Goal: Task Accomplishment & Management: Manage account settings

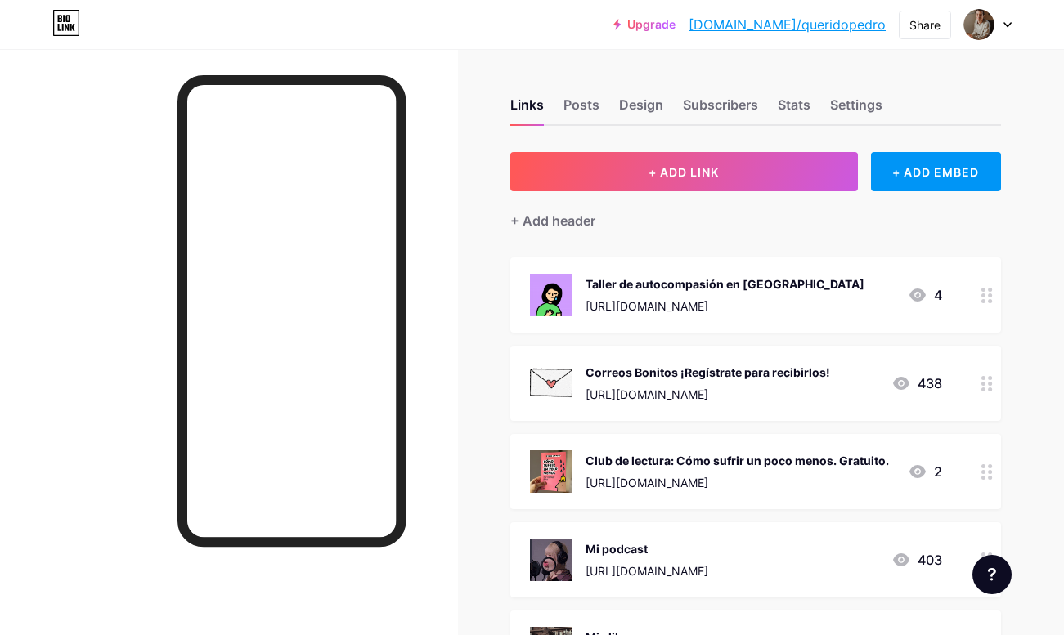
click at [844, 289] on div "Taller de autocompasión en [GEOGRAPHIC_DATA] [URL][DOMAIN_NAME] 4" at bounding box center [736, 295] width 412 height 43
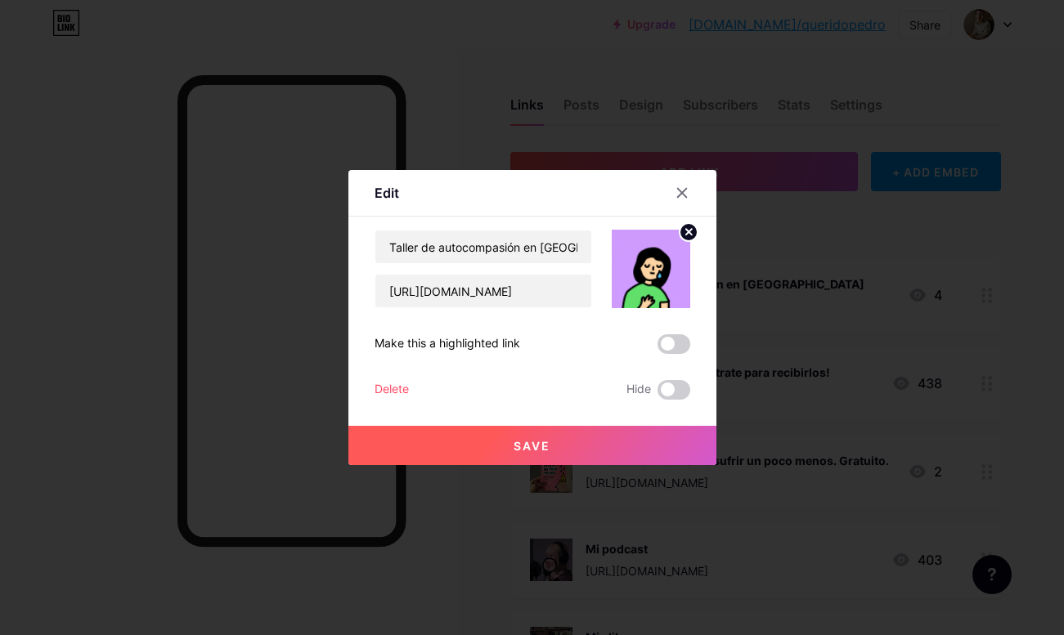
click at [389, 387] on div "Delete" at bounding box center [392, 390] width 34 height 20
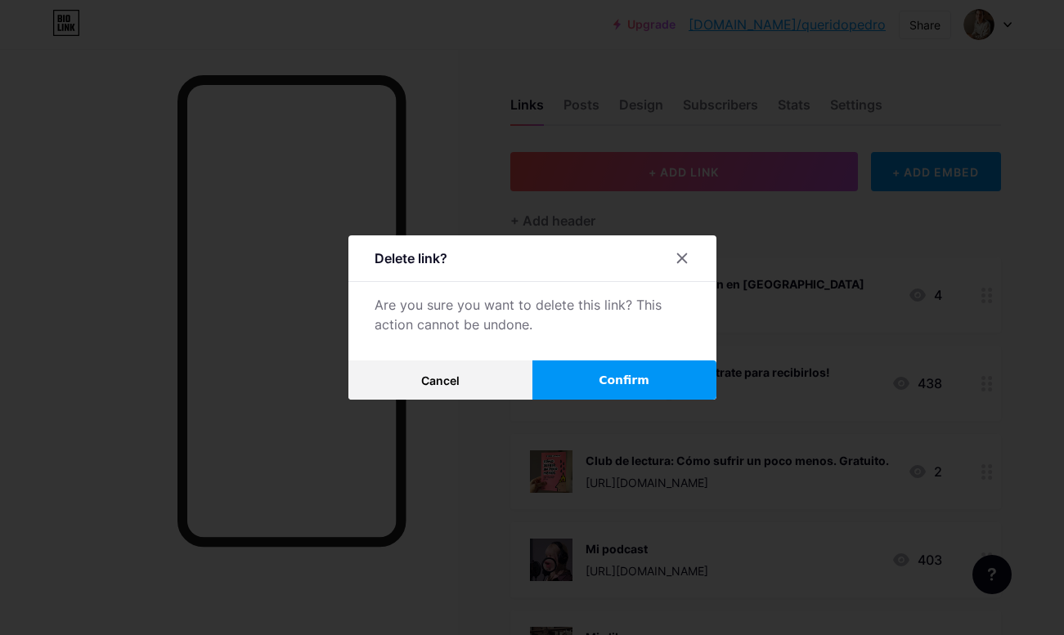
click at [622, 380] on span "Confirm" at bounding box center [624, 380] width 51 height 17
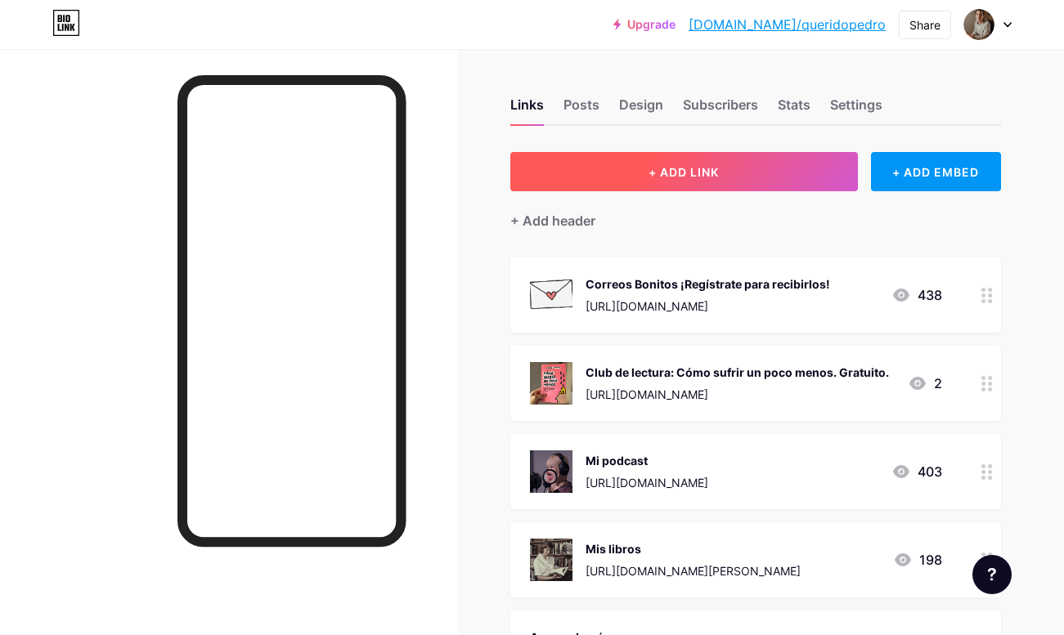
click at [603, 171] on button "+ ADD LINK" at bounding box center [684, 171] width 348 height 39
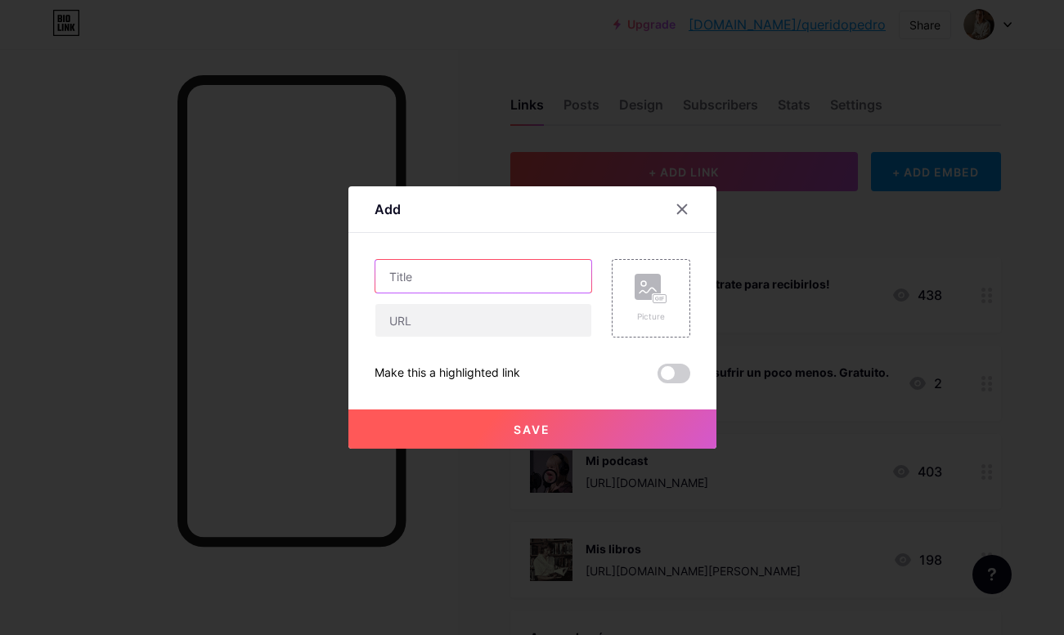
click at [419, 281] on input "text" at bounding box center [483, 276] width 216 height 33
drag, startPoint x: 539, startPoint y: 274, endPoint x: 654, endPoint y: 274, distance: 115.3
click at [654, 274] on div "Cómo calmar la mente - Taller por Zoom - Picture" at bounding box center [533, 298] width 316 height 79
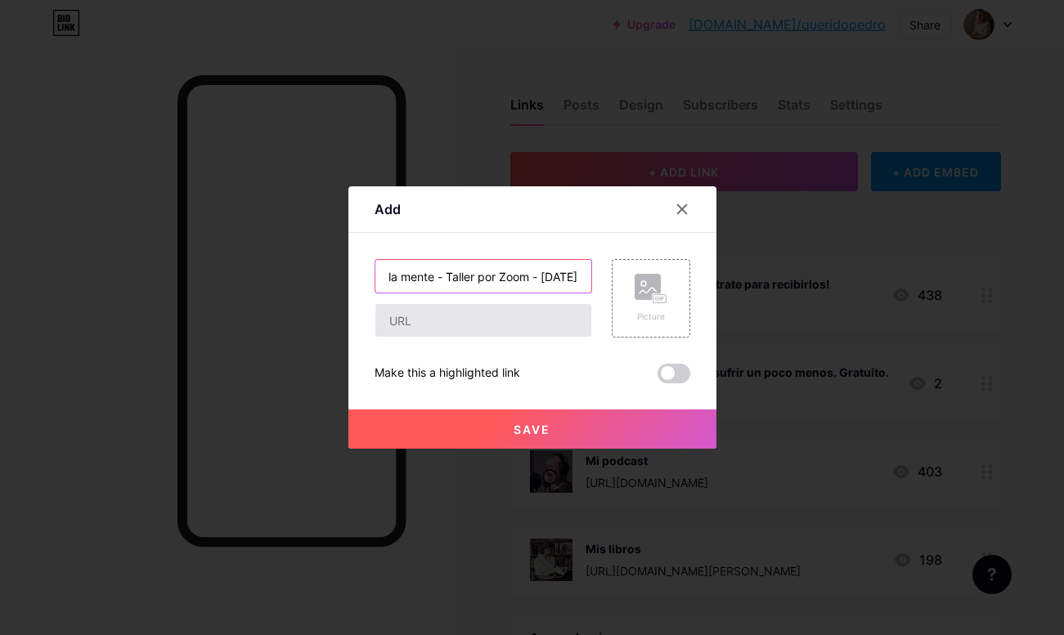
type input "Cómo calmar la mente - Taller por Zoom - [DATE]"
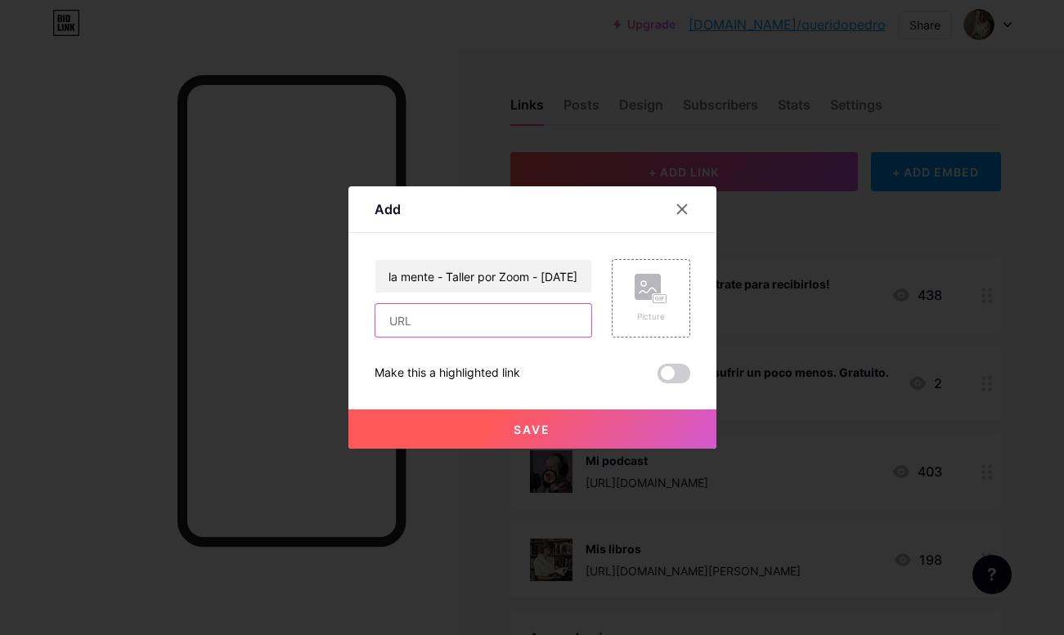
click at [488, 314] on input "text" at bounding box center [483, 320] width 216 height 33
paste input "[URL][DOMAIN_NAME]"
type input "[URL][DOMAIN_NAME]"
click at [535, 421] on button "Save" at bounding box center [532, 429] width 368 height 39
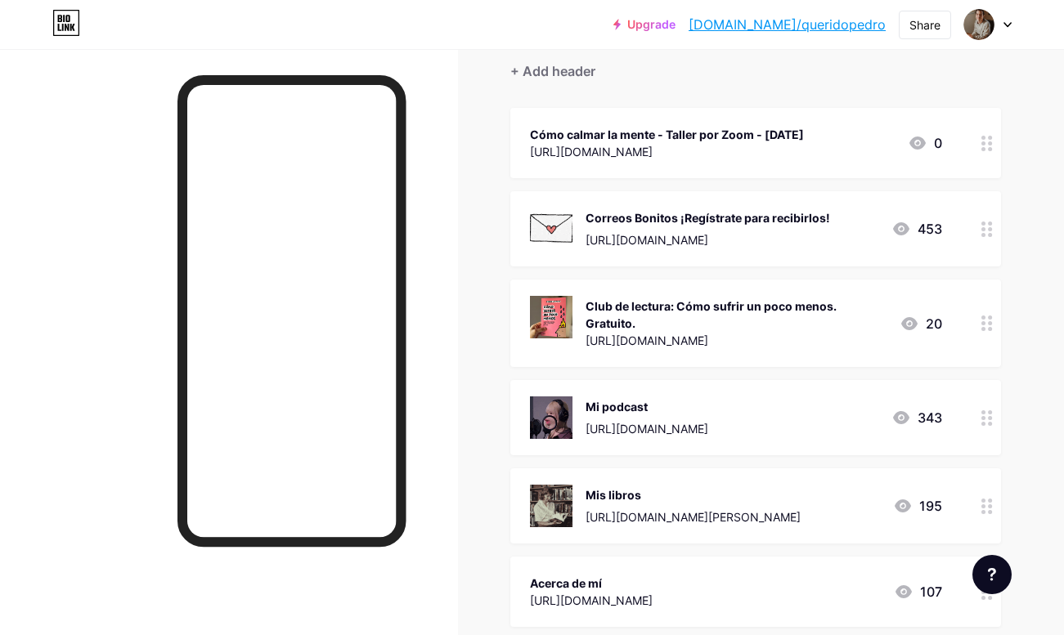
scroll to position [128, 0]
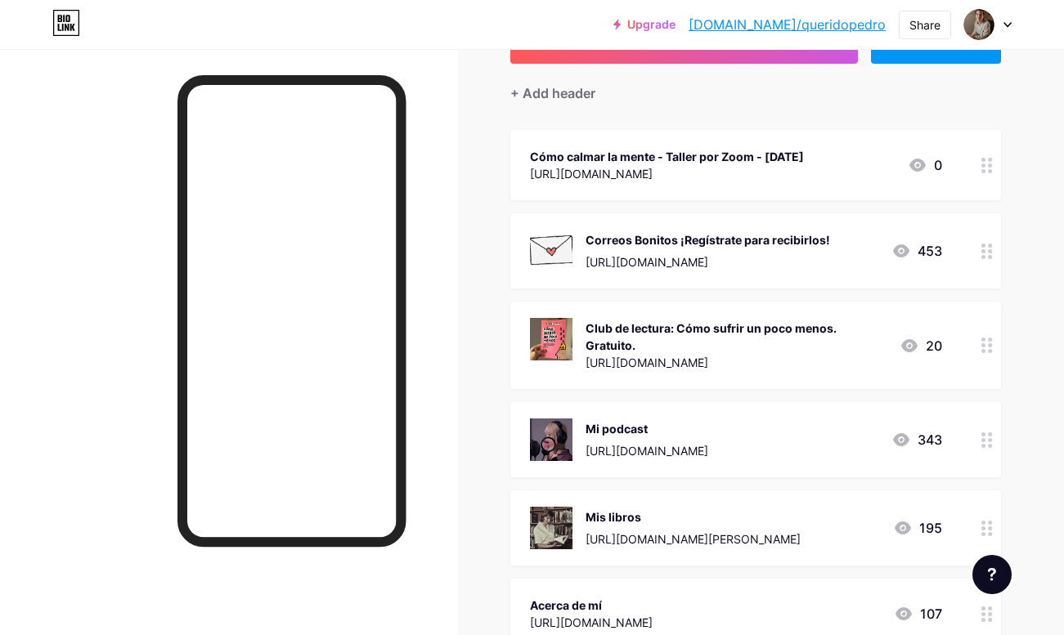
click at [660, 158] on div "Cómo calmar la mente - Taller por Zoom - [DATE]" at bounding box center [667, 156] width 274 height 17
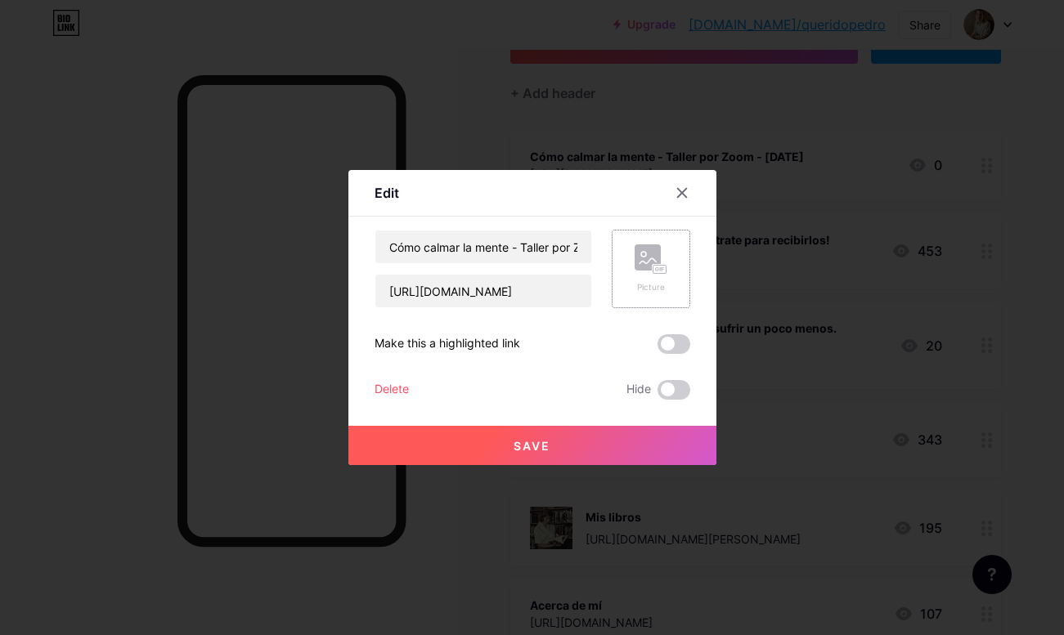
click at [635, 255] on rect at bounding box center [648, 258] width 26 height 26
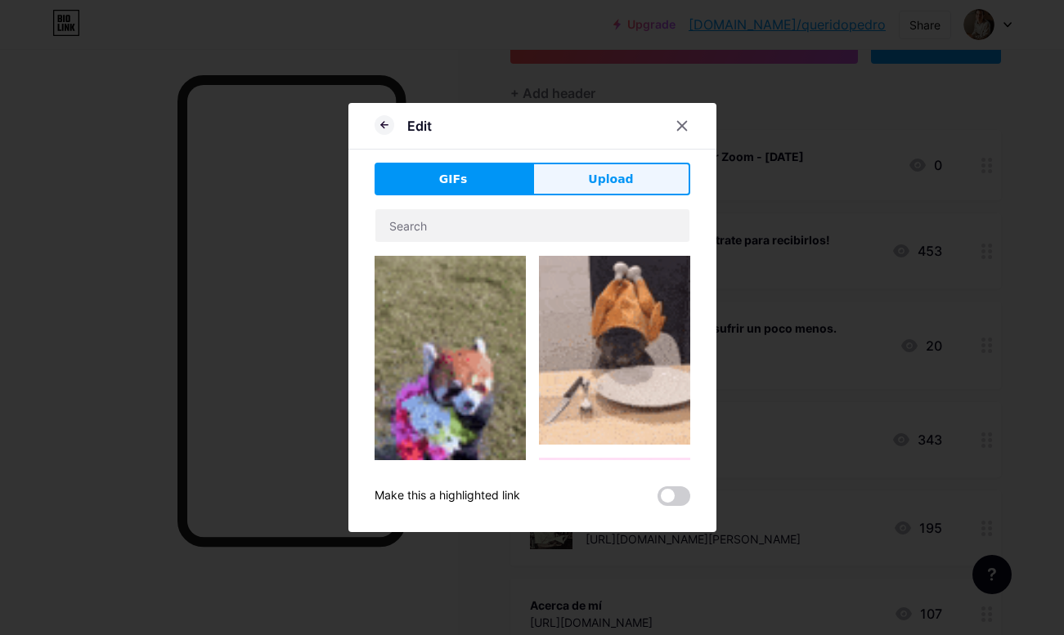
click at [622, 171] on span "Upload" at bounding box center [610, 179] width 45 height 17
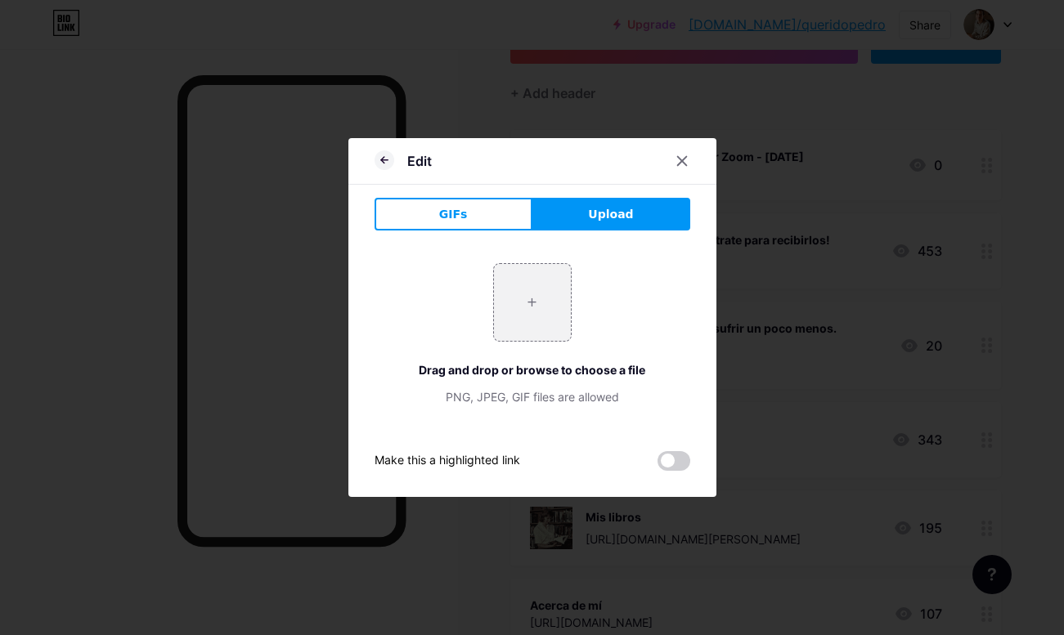
click at [573, 301] on div "+ Drag and drop or browse to choose a file PNG, JPEG, GIF files are allowed" at bounding box center [533, 334] width 316 height 142
click at [521, 328] on input "file" at bounding box center [532, 302] width 77 height 77
type input "C:\fakepath\Ilustración_sin_título 152.png"
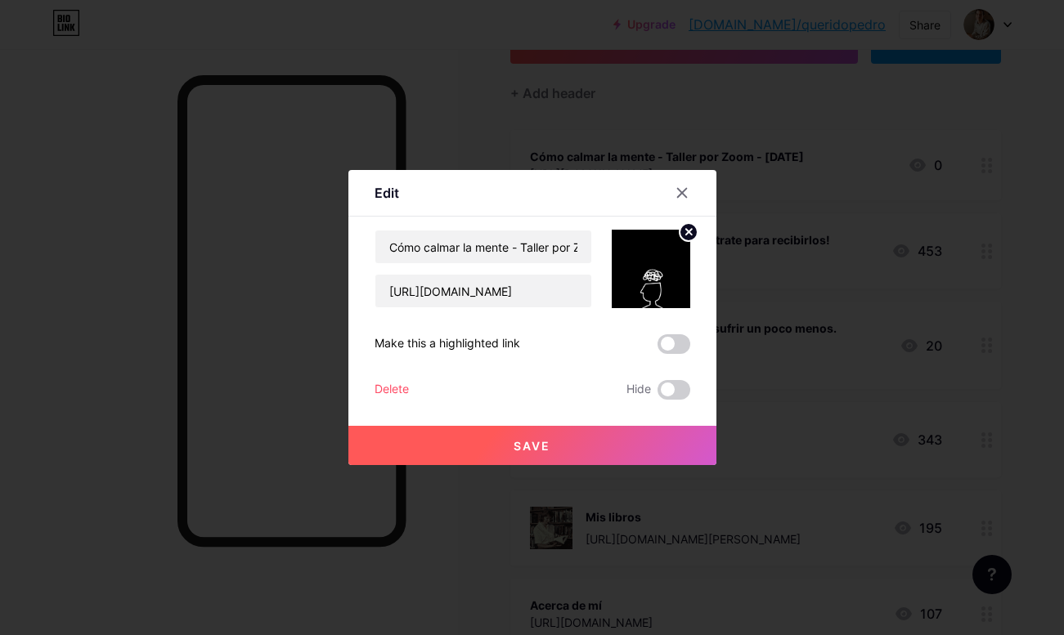
click at [689, 233] on icon at bounding box center [688, 232] width 6 height 6
click at [667, 278] on div "Picture" at bounding box center [651, 269] width 79 height 79
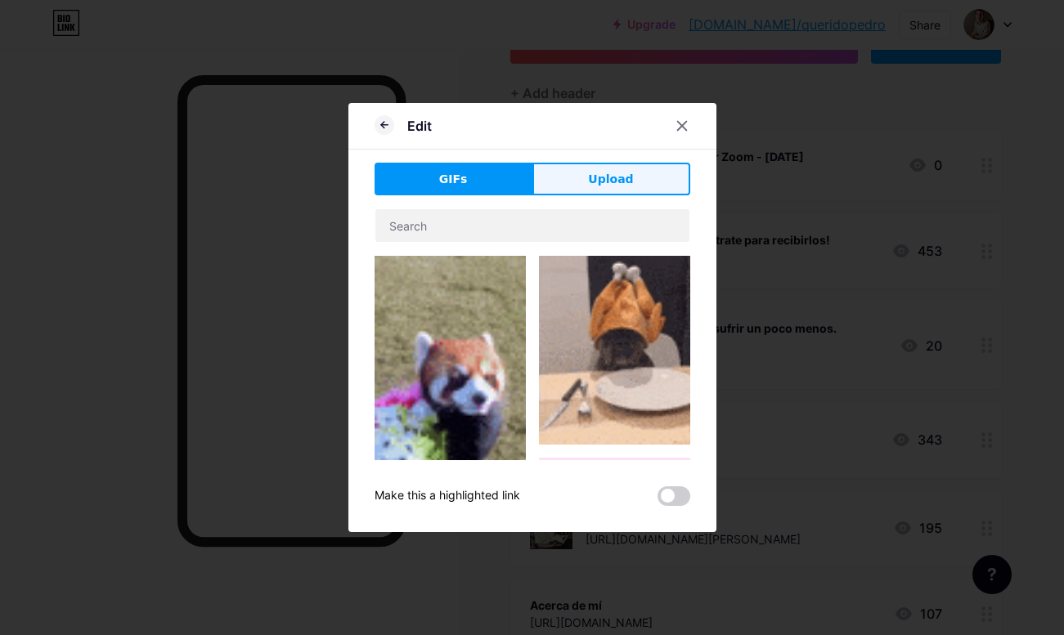
click at [597, 182] on span "Upload" at bounding box center [610, 179] width 45 height 17
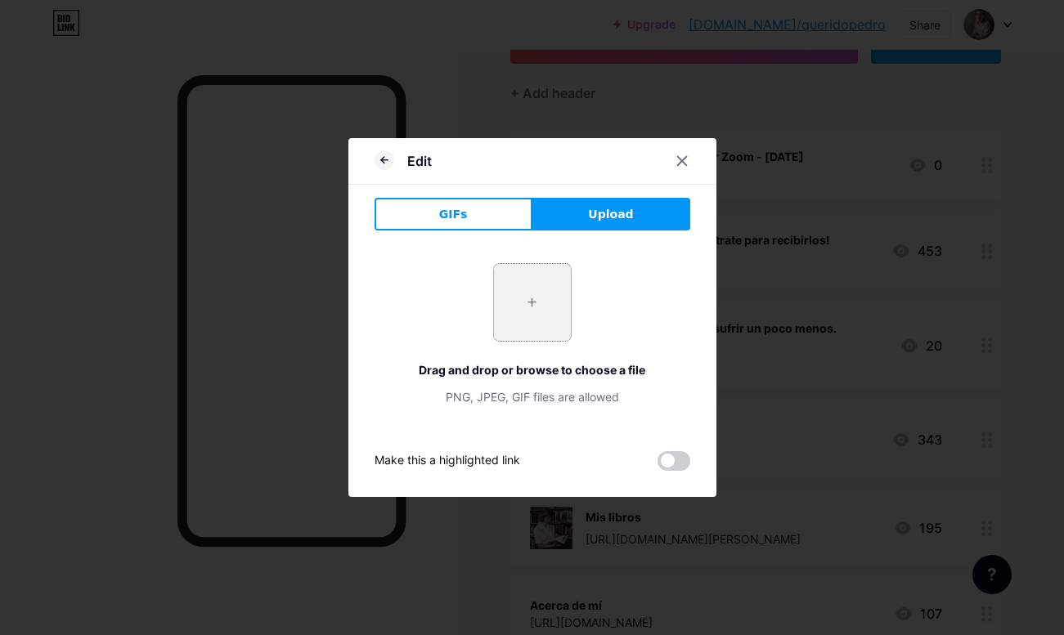
click at [535, 327] on input "file" at bounding box center [532, 302] width 77 height 77
type input "C:\fakepath\Copia de Ilustración_sin_título 152.png"
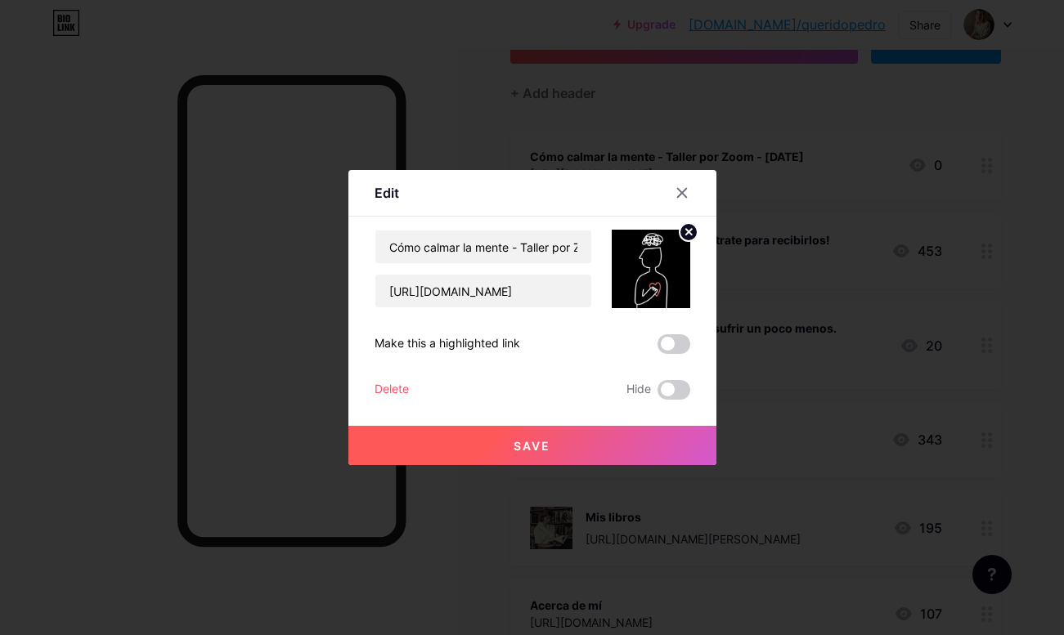
click at [533, 440] on span "Save" at bounding box center [532, 446] width 37 height 14
